Goal: Navigation & Orientation: Find specific page/section

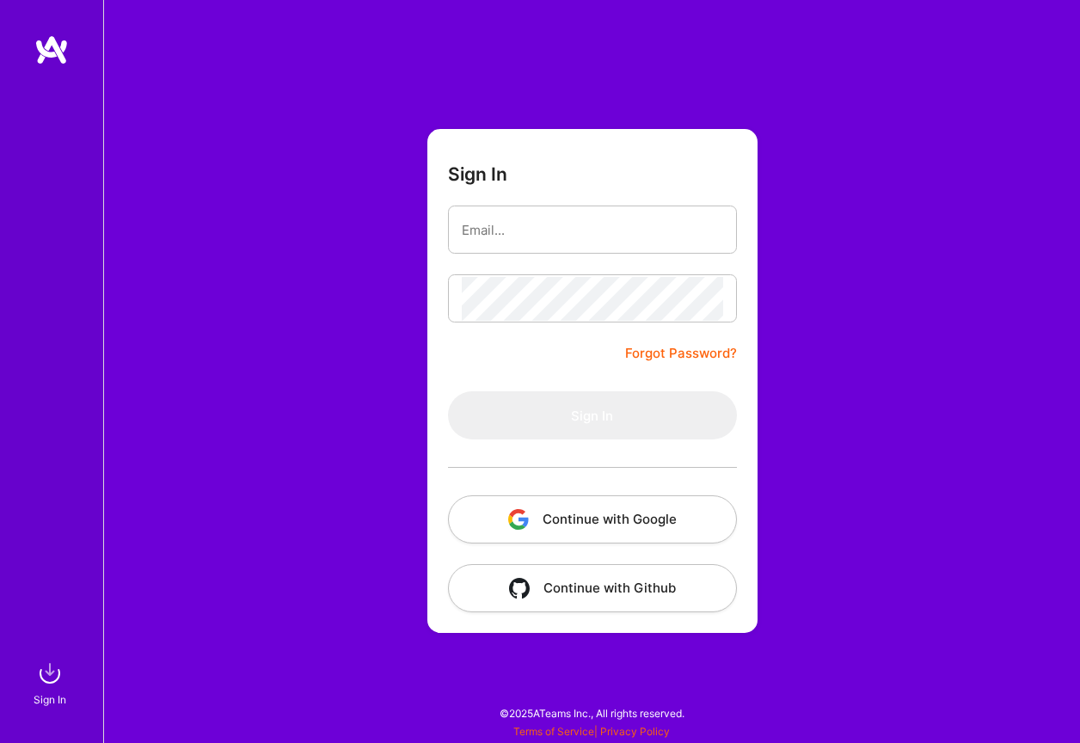
click at [561, 230] on input "email" at bounding box center [592, 230] width 261 height 44
type input "[EMAIL_ADDRESS][DOMAIN_NAME]"
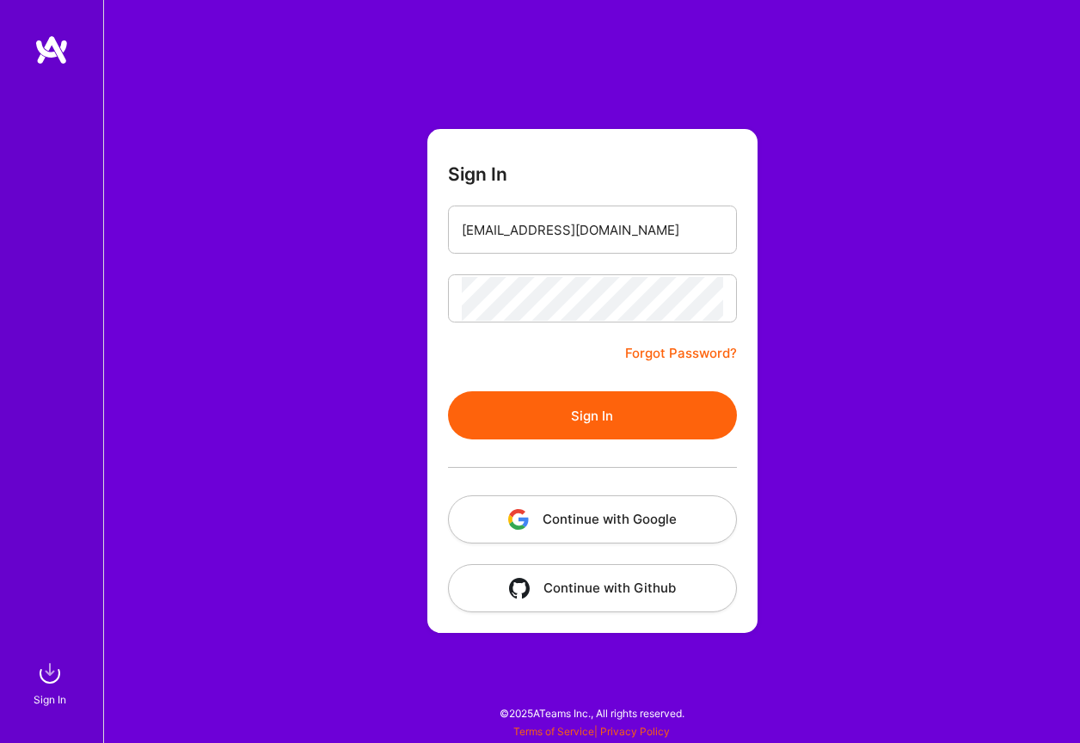
click at [595, 414] on button "Sign In" at bounding box center [592, 415] width 289 height 48
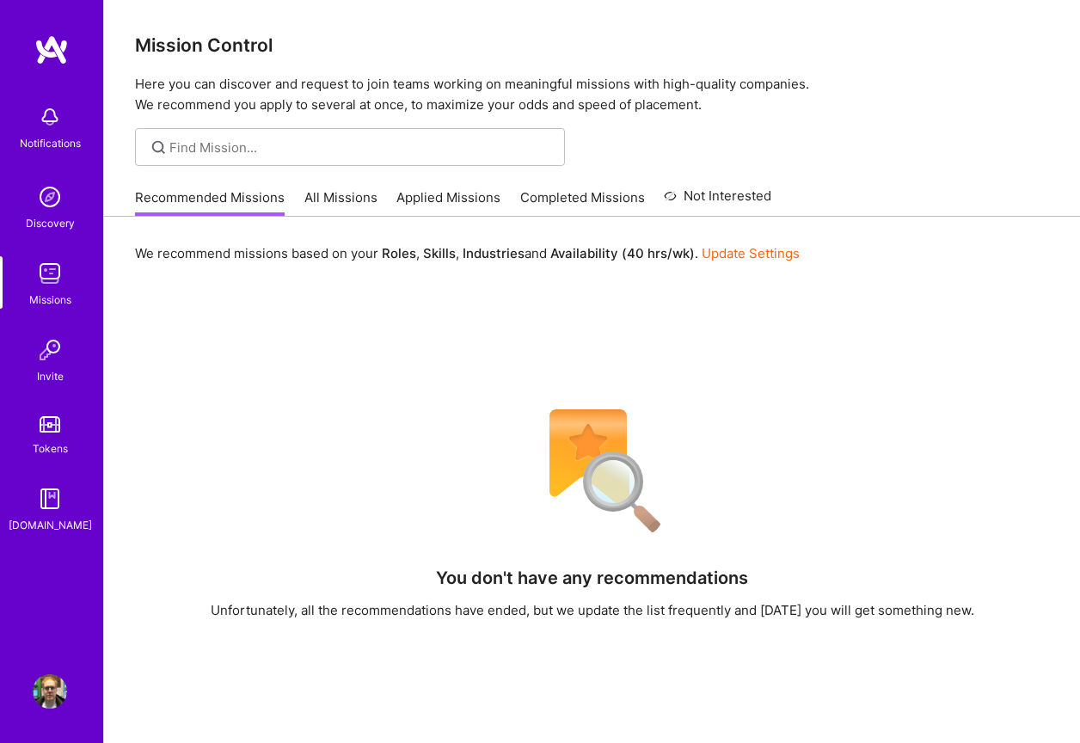
click at [464, 199] on link "Applied Missions" at bounding box center [448, 202] width 104 height 28
